Goal: Information Seeking & Learning: Learn about a topic

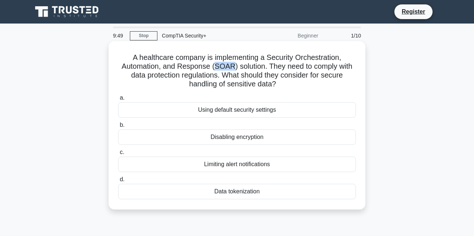
drag, startPoint x: 215, startPoint y: 66, endPoint x: 233, endPoint y: 68, distance: 18.4
click at [233, 68] on h5 "A healthcare company is implementing a Security Orchestration, Automation, and …" at bounding box center [236, 71] width 239 height 36
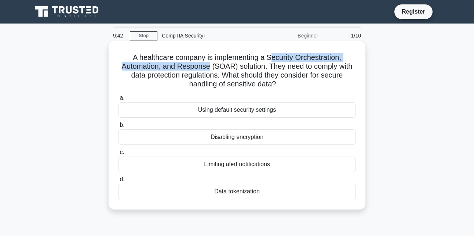
drag, startPoint x: 269, startPoint y: 59, endPoint x: 211, endPoint y: 67, distance: 58.5
click at [211, 67] on h5 "A healthcare company is implementing a Security Orchestration, Automation, and …" at bounding box center [236, 71] width 239 height 36
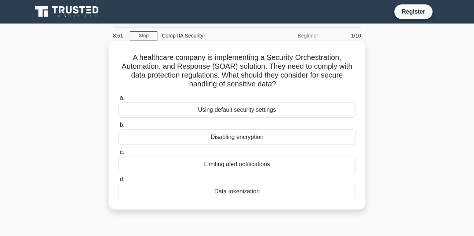
click at [235, 193] on div "Data tokenization" at bounding box center [237, 191] width 238 height 15
click at [118, 182] on input "d. Data tokenization" at bounding box center [118, 179] width 0 height 5
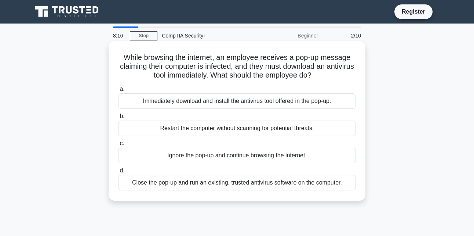
click at [196, 184] on div "Close the pop-up and run an existing, trusted antivirus software on the compute…" at bounding box center [237, 182] width 238 height 15
click at [118, 173] on input "d. Close the pop-up and run an existing, trusted antivirus software on the comp…" at bounding box center [118, 170] width 0 height 5
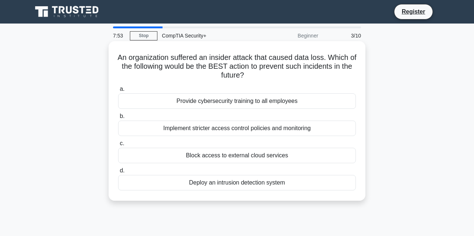
click at [196, 128] on div "Implement stricter access control policies and monitoring" at bounding box center [237, 127] width 238 height 15
click at [118, 119] on input "b. Implement stricter access control policies and monitoring" at bounding box center [118, 116] width 0 height 5
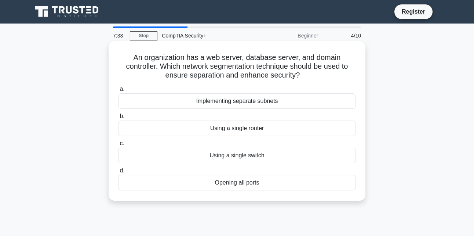
click at [250, 100] on div "Implementing separate subnets" at bounding box center [237, 100] width 238 height 15
click at [118, 91] on input "a. Implementing separate subnets" at bounding box center [118, 89] width 0 height 5
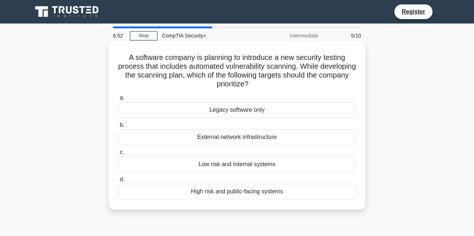
click at [232, 159] on div "Low risk and internal systems" at bounding box center [237, 163] width 238 height 15
click at [118, 155] on input "c. Low risk and internal systems" at bounding box center [118, 152] width 0 height 5
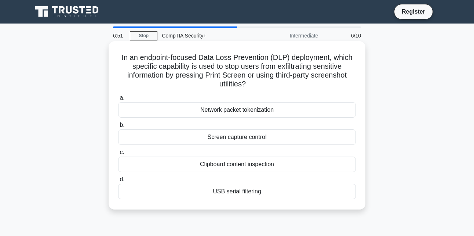
click at [234, 162] on div "Clipboard content inspection" at bounding box center [237, 163] width 238 height 15
click at [118, 155] on input "c. Clipboard content inspection" at bounding box center [118, 152] width 0 height 5
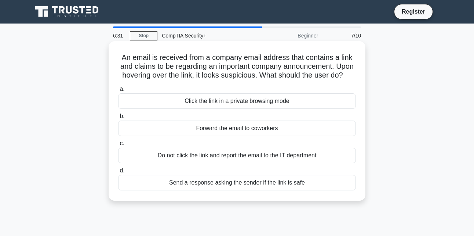
click at [234, 155] on div "Do not click the link and report the email to the IT department" at bounding box center [237, 155] width 238 height 15
click at [118, 146] on input "c. Do not click the link and report the email to the IT department" at bounding box center [118, 143] width 0 height 5
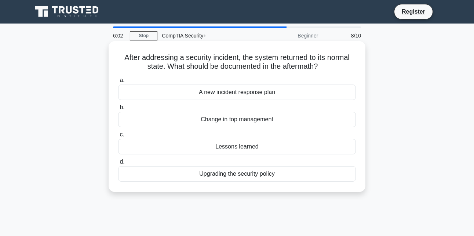
click at [246, 149] on div "Lessons learned" at bounding box center [237, 146] width 238 height 15
click at [118, 137] on input "c. Lessons learned" at bounding box center [118, 134] width 0 height 5
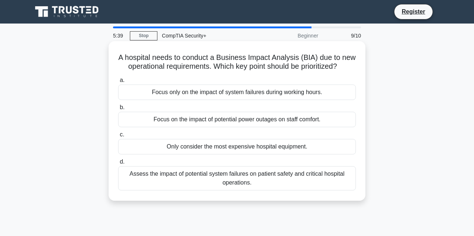
click at [253, 91] on div "Focus only on the impact of system failures during working hours." at bounding box center [237, 91] width 238 height 15
click at [118, 83] on input "a. Focus only on the impact of system failures during working hours." at bounding box center [118, 80] width 0 height 5
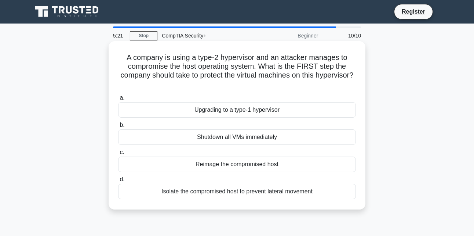
click at [294, 194] on div "Isolate the compromised host to prevent lateral movement" at bounding box center [237, 191] width 238 height 15
click at [118, 182] on input "d. Isolate the compromised host to prevent lateral movement" at bounding box center [118, 179] width 0 height 5
